Goal: Navigation & Orientation: Find specific page/section

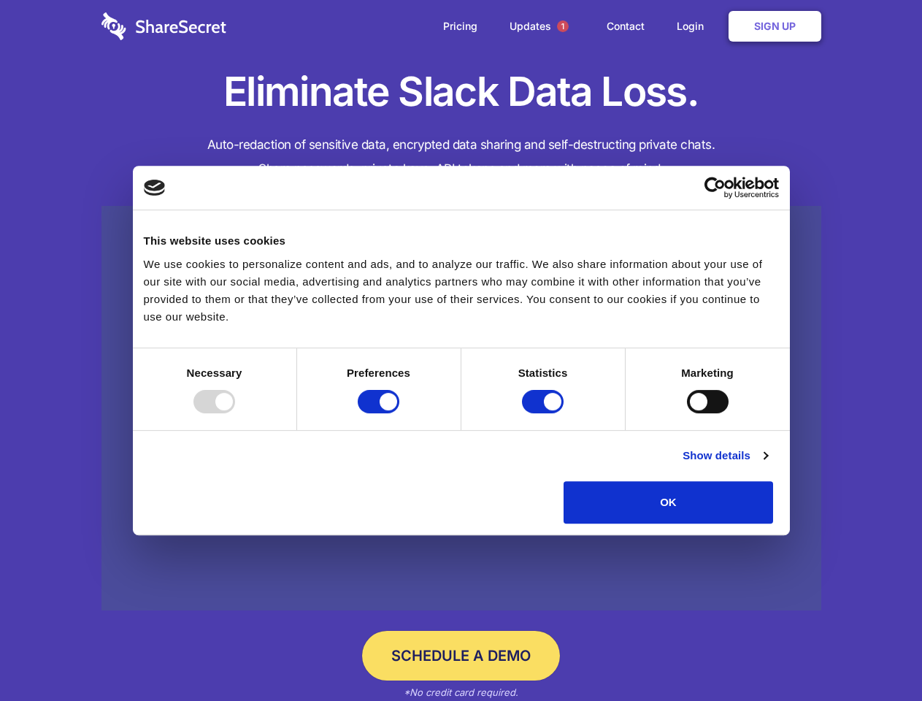
click at [235, 413] on div at bounding box center [214, 401] width 42 height 23
click at [399, 413] on input "Preferences" at bounding box center [379, 401] width 42 height 23
checkbox input "false"
click at [545, 413] on input "Statistics" at bounding box center [543, 401] width 42 height 23
checkbox input "false"
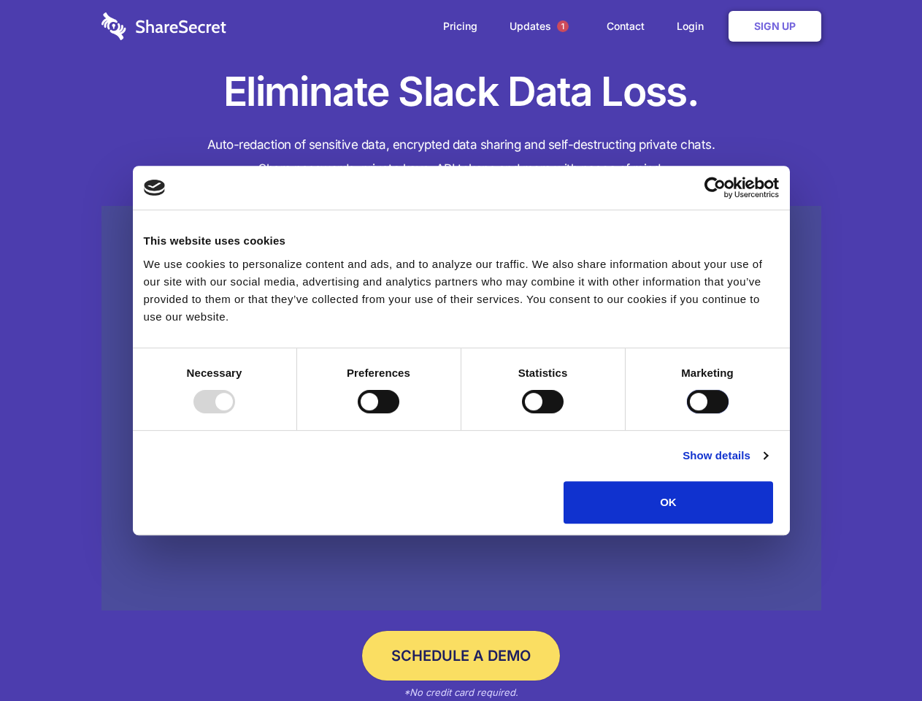
click at [687, 413] on input "Marketing" at bounding box center [708, 401] width 42 height 23
checkbox input "true"
click at [767, 464] on link "Show details" at bounding box center [725, 456] width 85 height 18
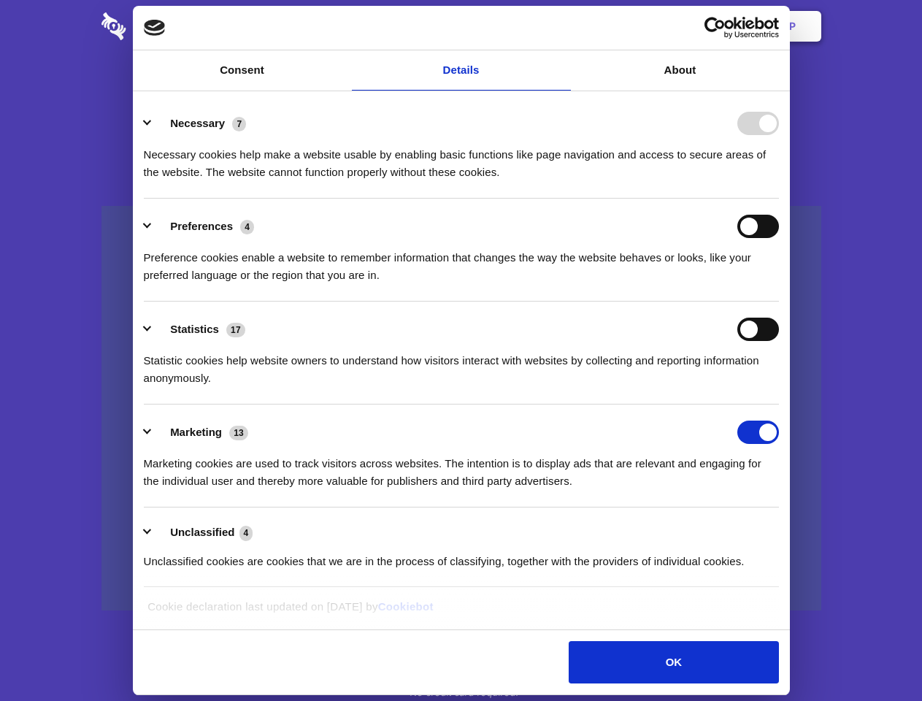
click at [779, 199] on li "Necessary 7 Necessary cookies help make a website usable by enabling basic func…" at bounding box center [461, 147] width 635 height 103
click at [562, 26] on span "1" at bounding box center [563, 26] width 12 height 12
